Goal: Task Accomplishment & Management: Complete application form

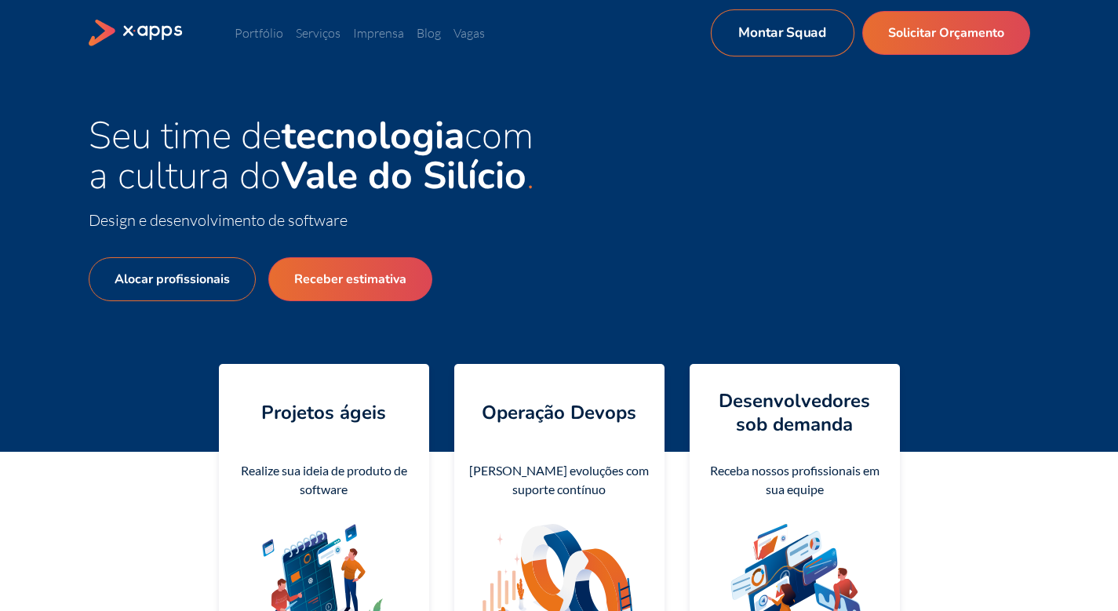
click at [790, 36] on link "Montar Squad" at bounding box center [782, 32] width 144 height 47
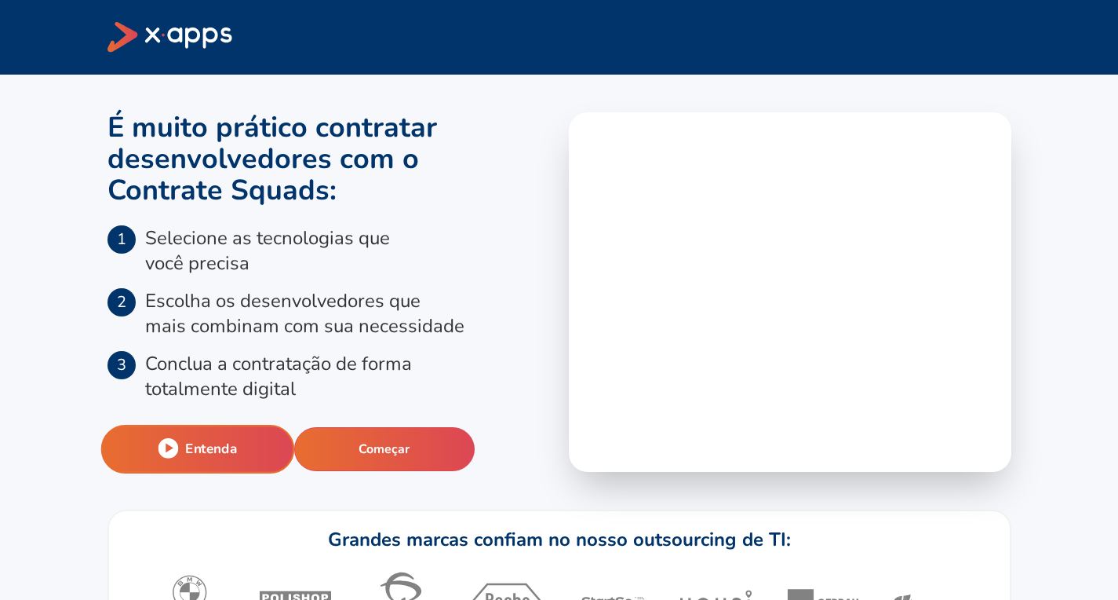
click at [257, 442] on button "Entenda" at bounding box center [197, 449] width 194 height 49
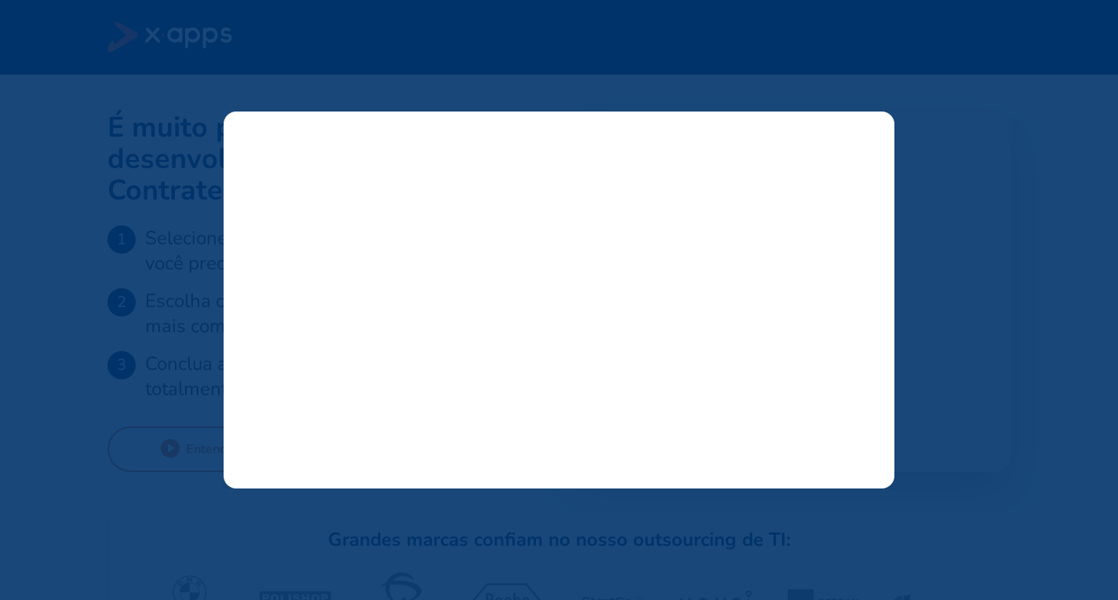
click at [873, 129] on line at bounding box center [871, 130] width 9 height 9
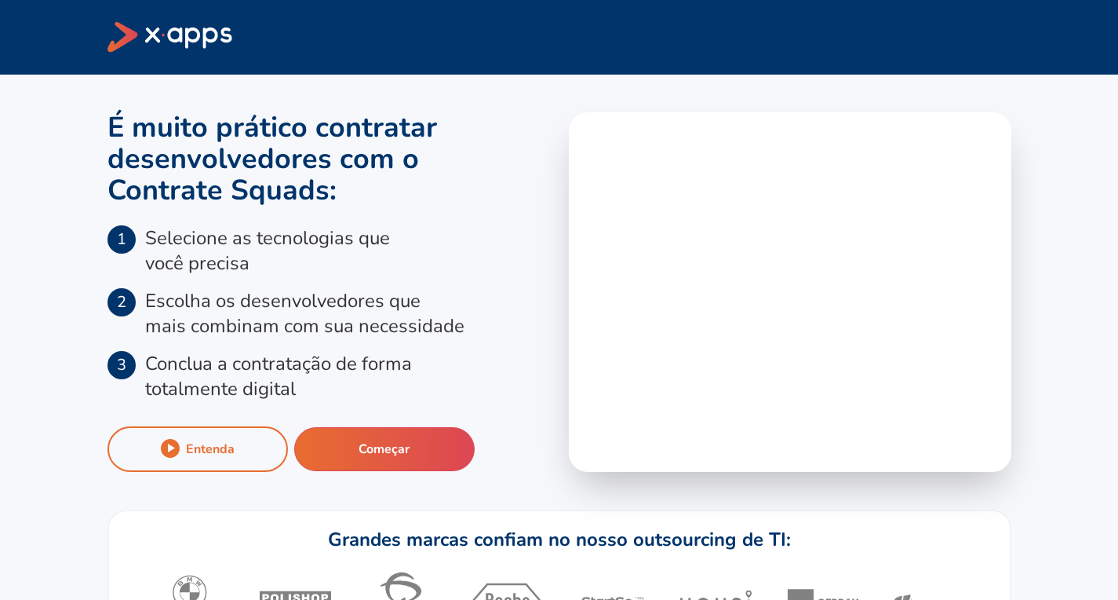
click at [435, 425] on section "É muito prático contratar desenvolvedores com o Contrate Squads : 1 Selecione a…" at bounding box center [329, 291] width 443 height 359
click at [425, 452] on button "Começar" at bounding box center [384, 448] width 194 height 47
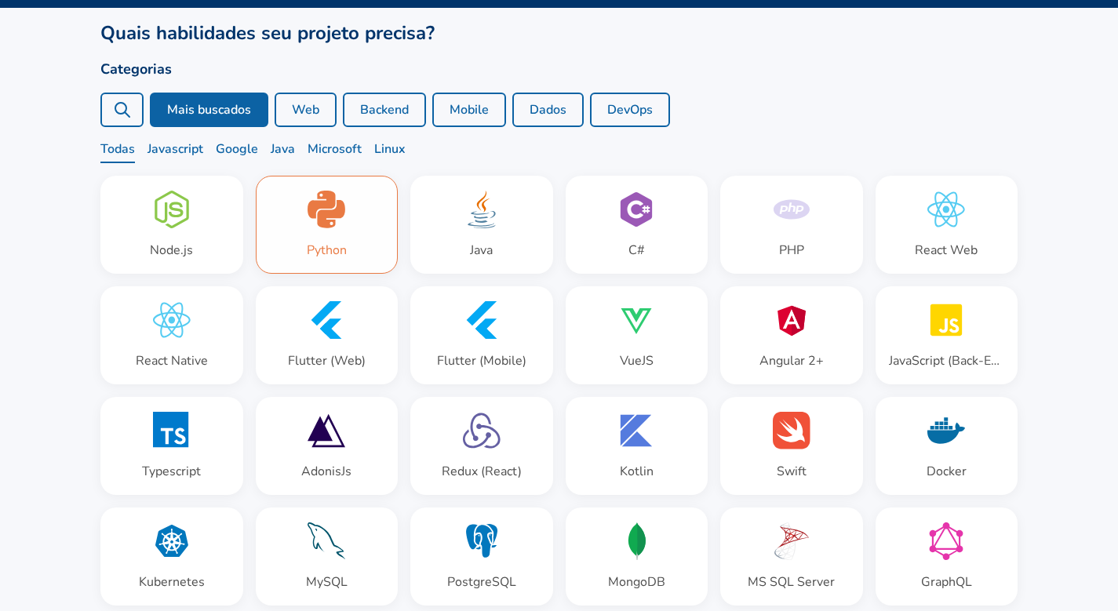
scroll to position [112, 0]
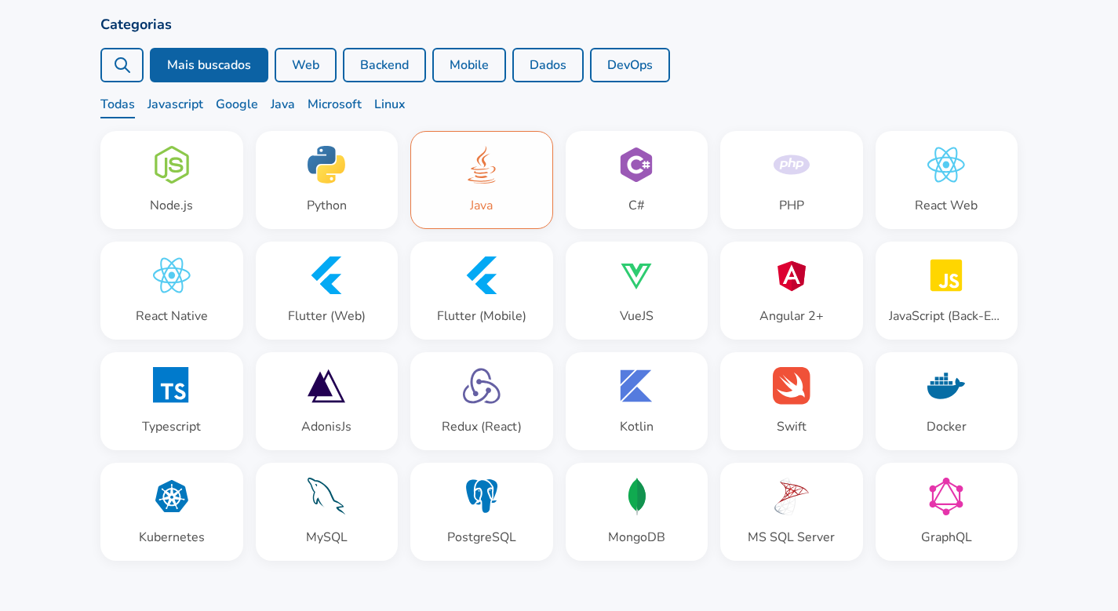
click at [429, 157] on div "Java" at bounding box center [481, 180] width 141 height 97
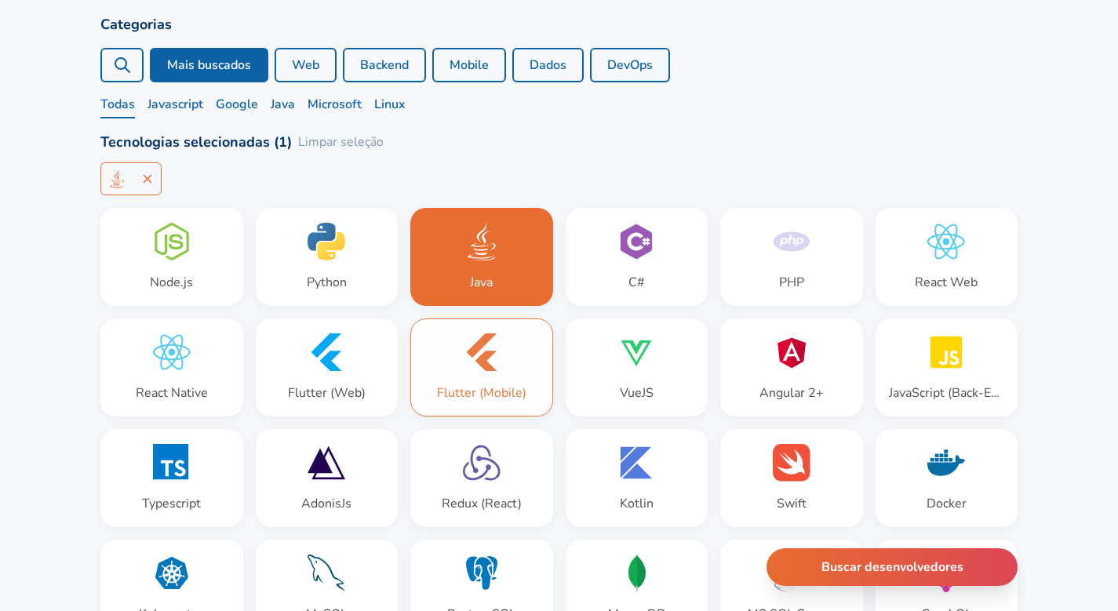
click at [469, 385] on div "Flutter (Mobile)" at bounding box center [481, 367] width 141 height 97
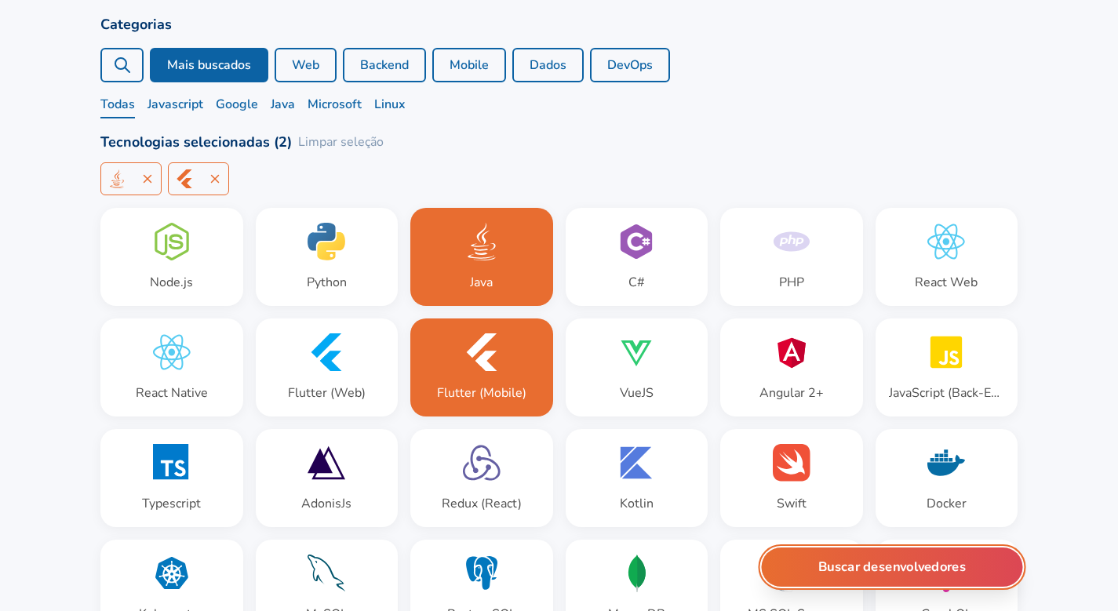
click at [900, 575] on button "Buscar desenvolvedores" at bounding box center [892, 567] width 261 height 39
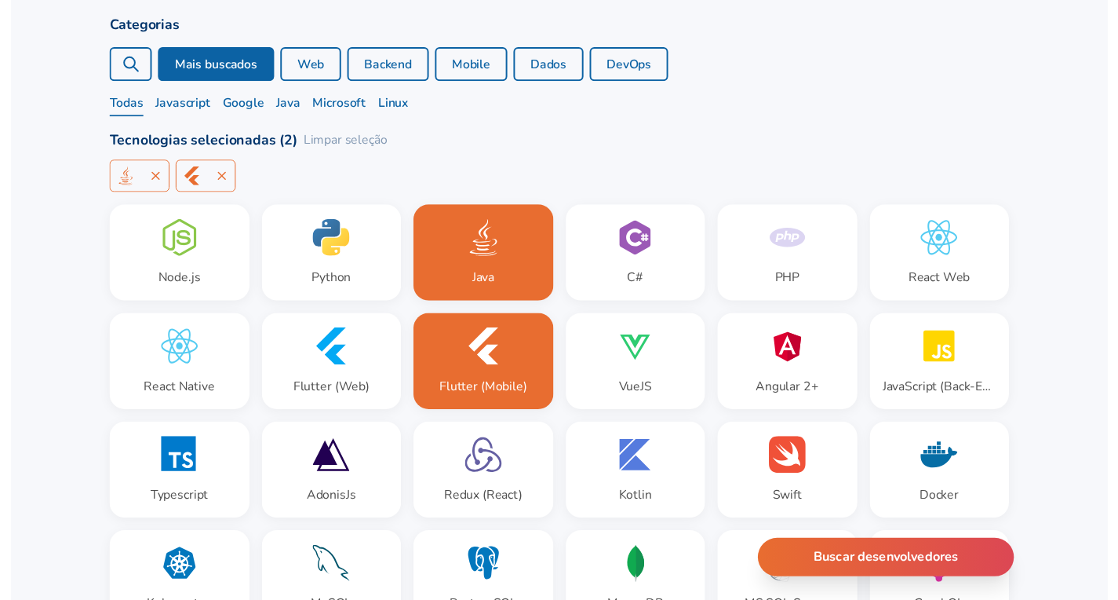
scroll to position [0, 0]
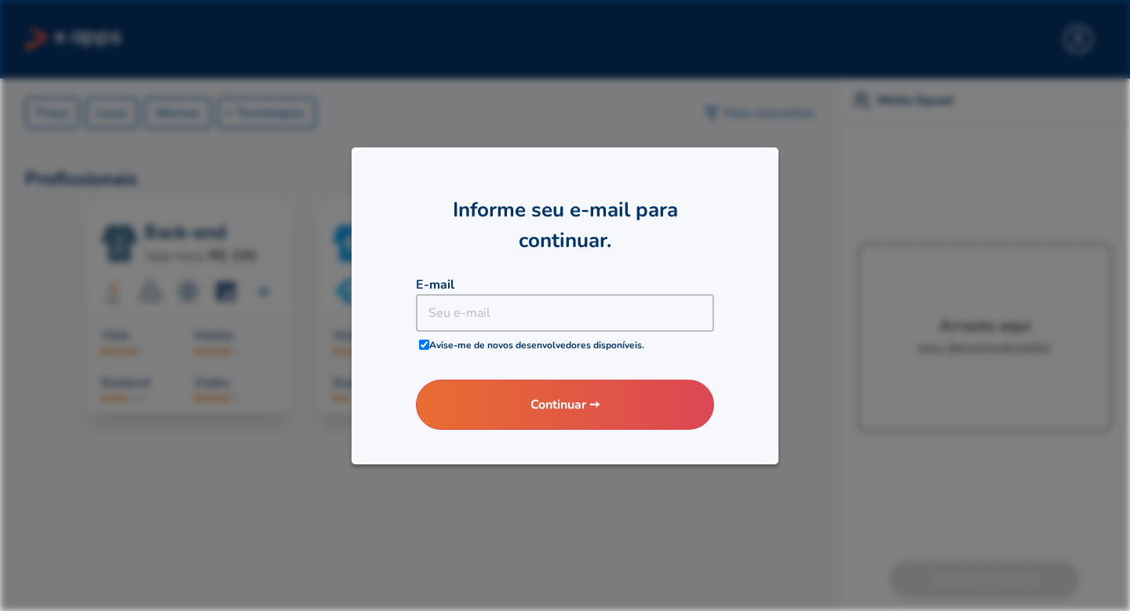
click at [394, 84] on div at bounding box center [565, 305] width 1130 height 611
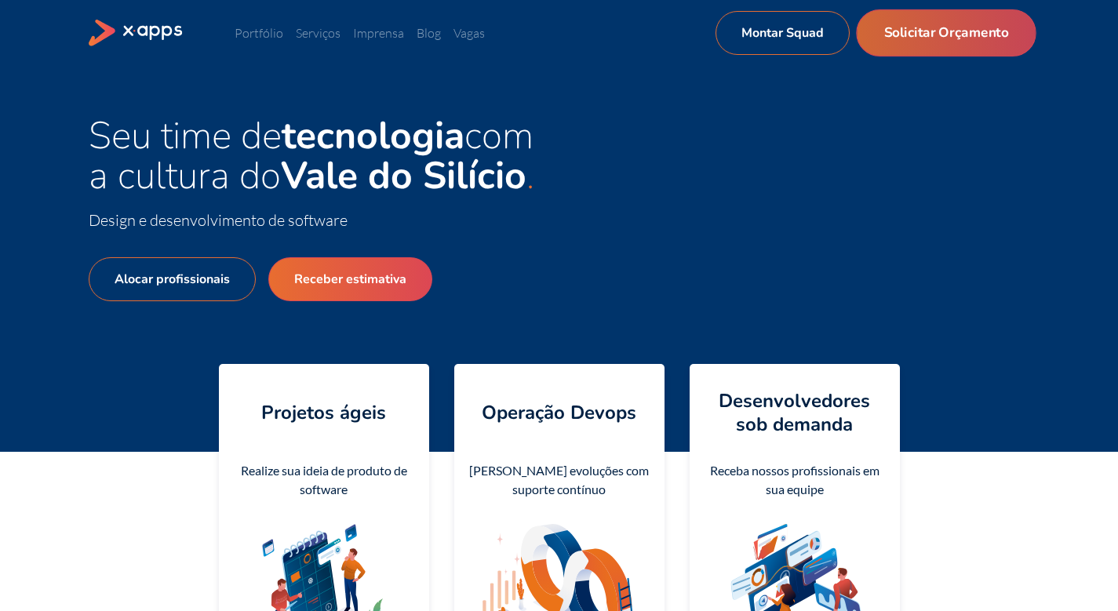
click at [923, 42] on link "Solicitar Orçamento" at bounding box center [946, 32] width 180 height 47
select select "BR"
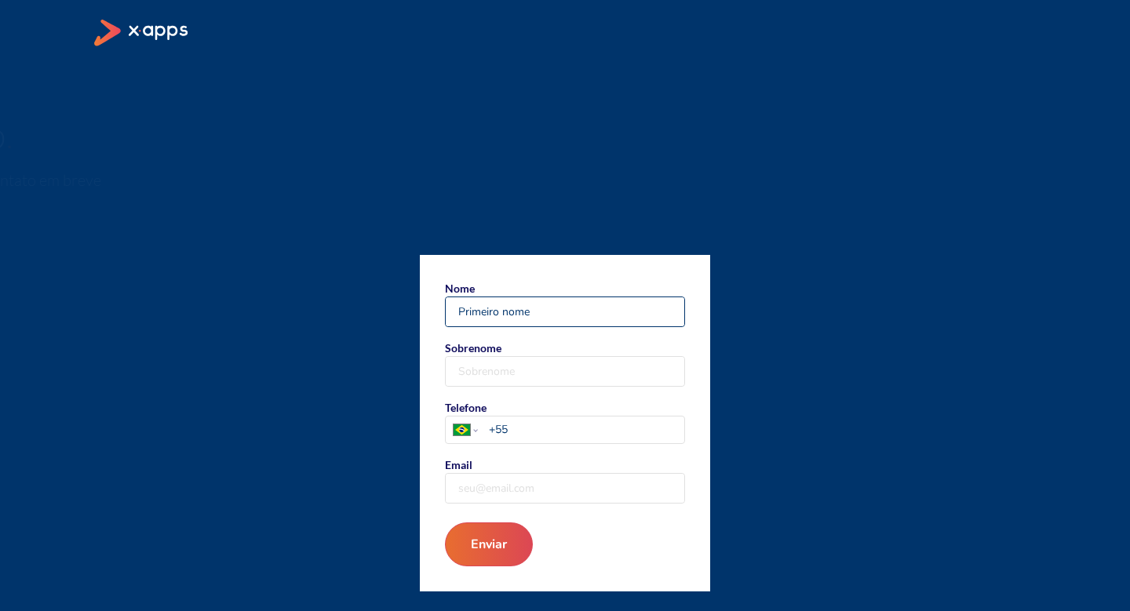
click at [560, 316] on input "Nome" at bounding box center [565, 311] width 239 height 29
type input "Igraine"
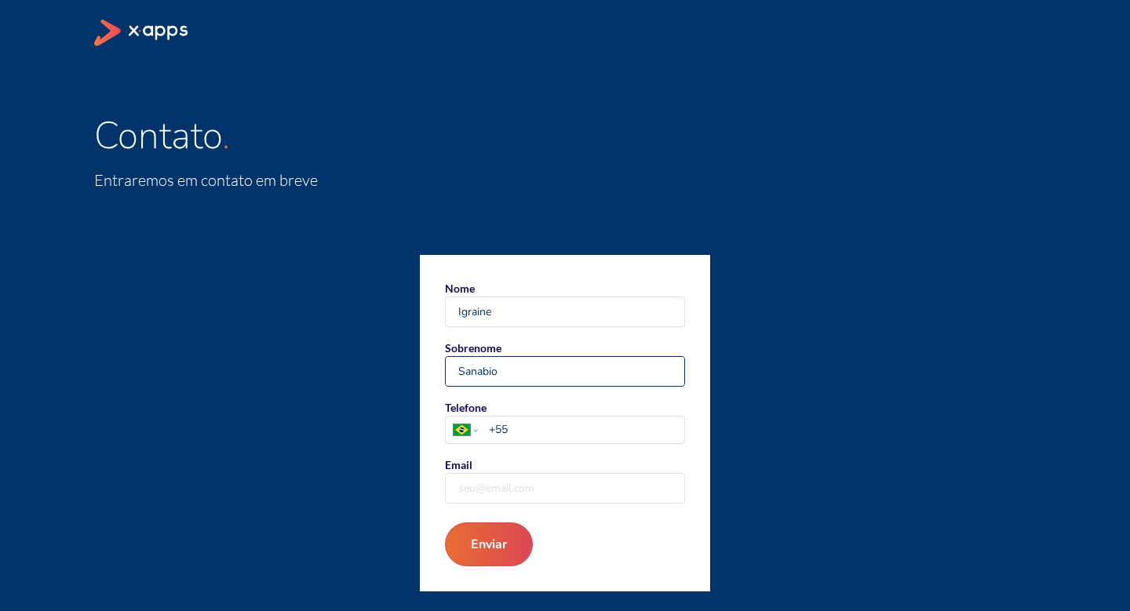
type input "Sanabio"
click at [549, 427] on input "+55" at bounding box center [586, 429] width 195 height 16
type input "+55 11 97408 1208"
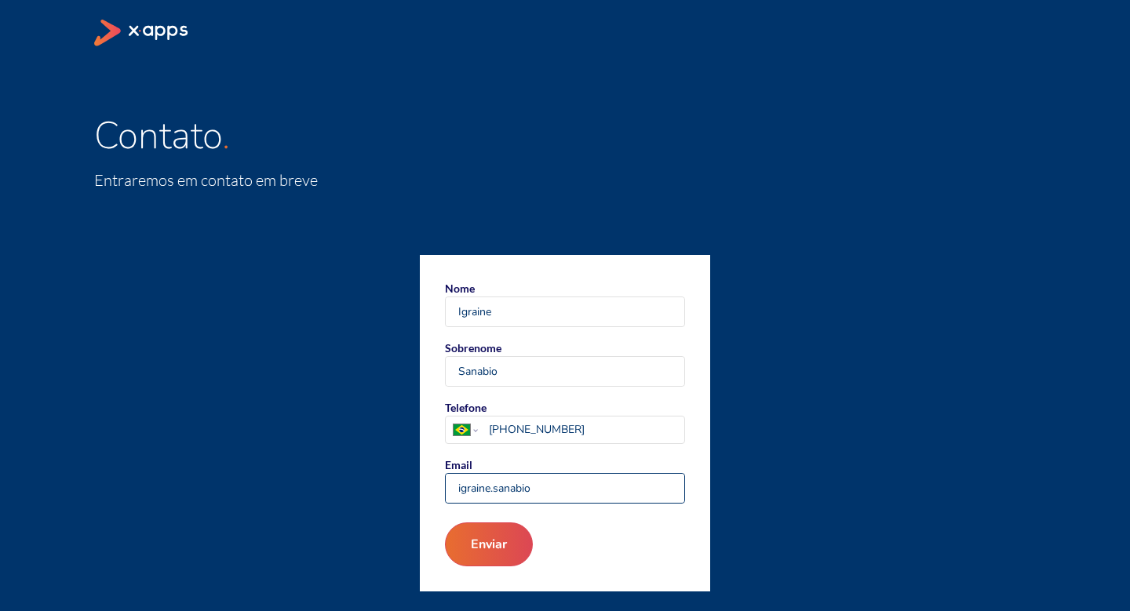
type input "igraine.sanabio@erictel.com"
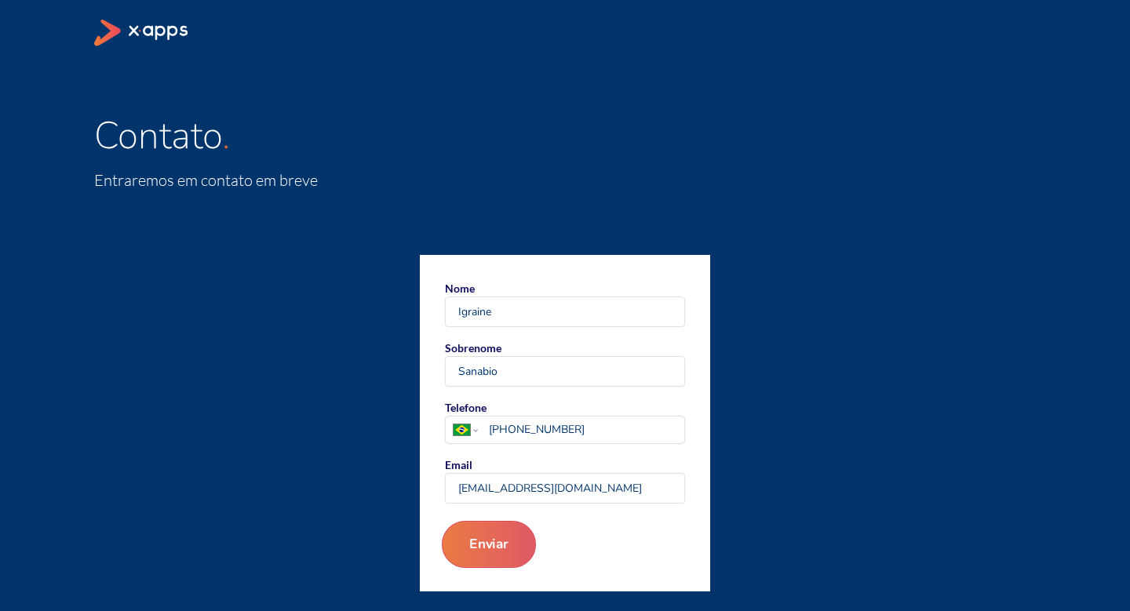
click at [526, 541] on button "Enviar" at bounding box center [489, 544] width 94 height 47
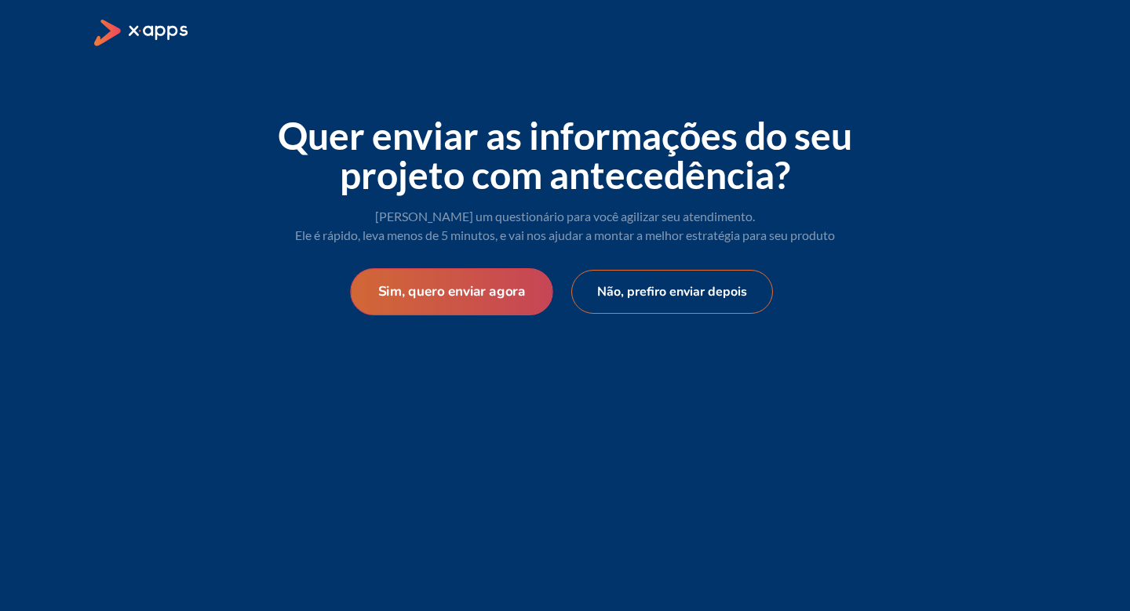
click at [534, 312] on button "Sim, quero enviar agora" at bounding box center [451, 291] width 203 height 47
